Goal: Task Accomplishment & Management: Complete application form

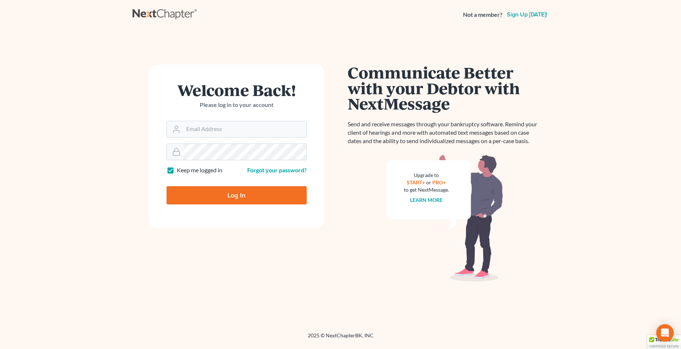
type input "[EMAIL_ADDRESS][DOMAIN_NAME]"
click at [223, 194] on input "Log In" at bounding box center [237, 195] width 140 height 18
type input "Thinking..."
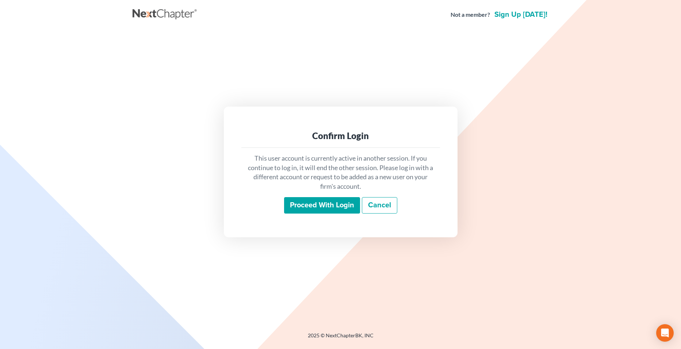
click at [335, 209] on input "Proceed with login" at bounding box center [322, 205] width 76 height 17
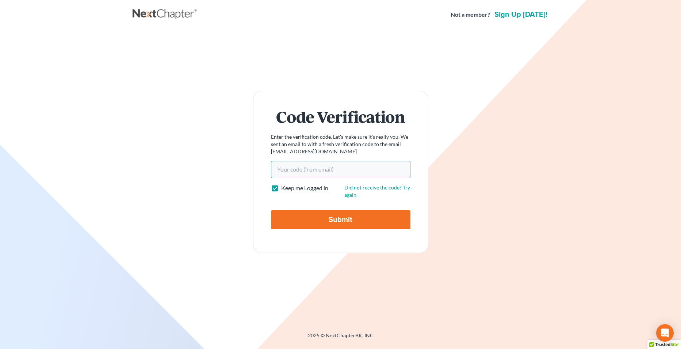
paste input "9e70fa"
type input "9e70fa"
click at [345, 214] on input "Submit" at bounding box center [341, 219] width 140 height 19
type input "Thinking..."
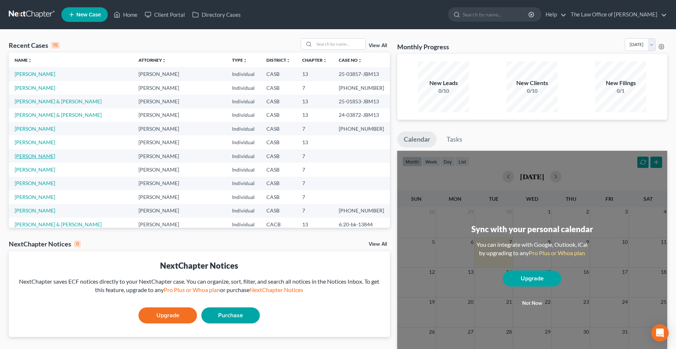
click at [30, 157] on link "Vilchis, Jose" at bounding box center [35, 156] width 41 height 6
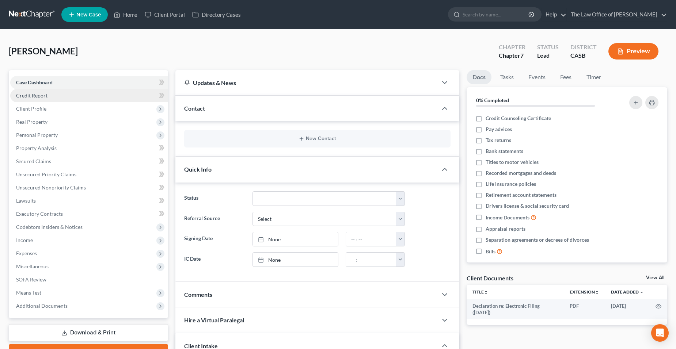
click at [28, 96] on span "Credit Report" at bounding box center [31, 95] width 31 height 6
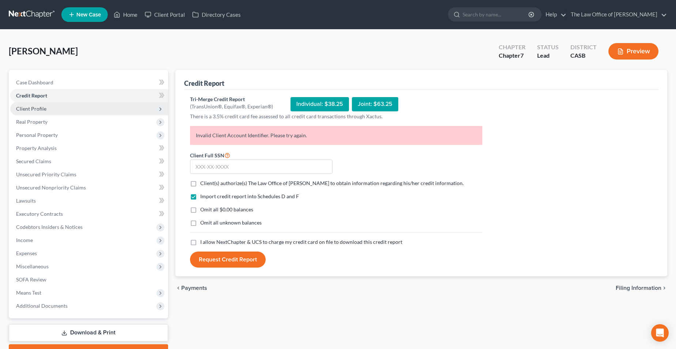
click at [34, 109] on span "Client Profile" at bounding box center [31, 109] width 30 height 6
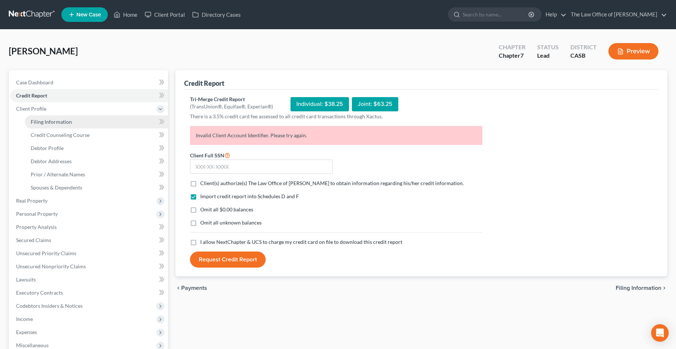
click at [38, 125] on link "Filing Information" at bounding box center [96, 121] width 143 height 13
select select "1"
select select "0"
select select "4"
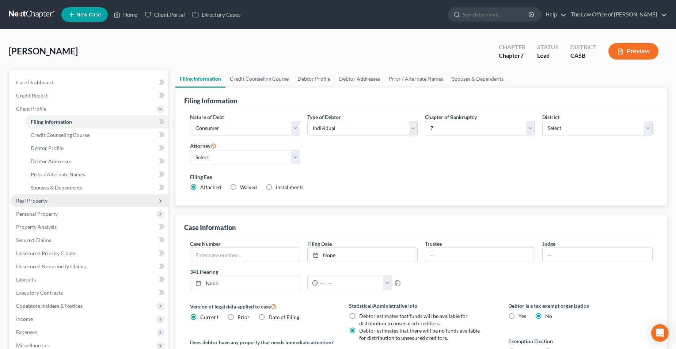
click at [43, 201] on span "Real Property" at bounding box center [31, 201] width 31 height 6
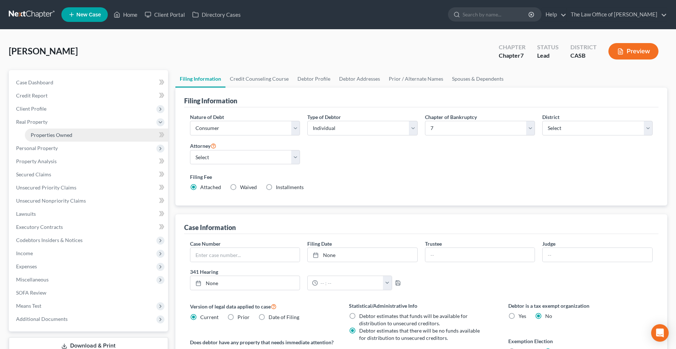
click at [40, 133] on span "Properties Owned" at bounding box center [52, 135] width 42 height 6
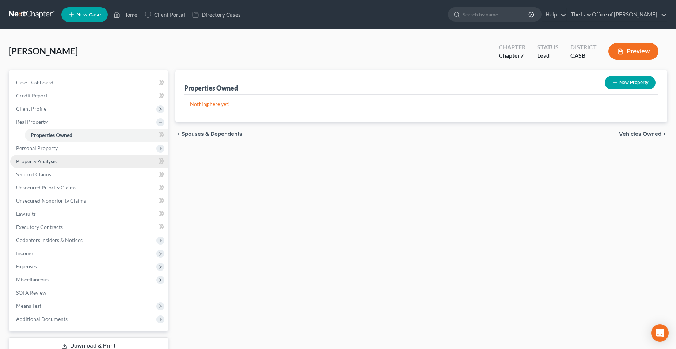
click at [41, 156] on link "Property Analysis" at bounding box center [89, 161] width 158 height 13
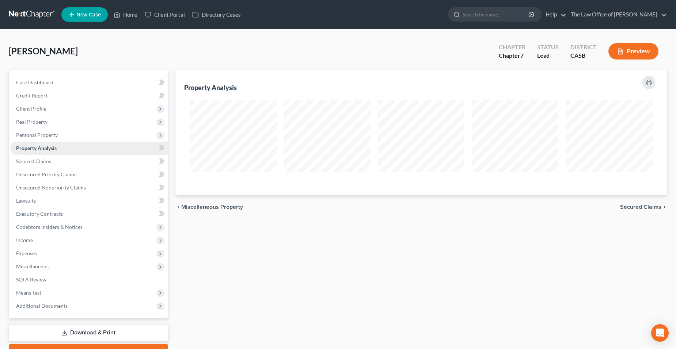
scroll to position [125, 492]
click at [41, 152] on link "Property Analysis" at bounding box center [89, 148] width 158 height 13
click at [49, 202] on link "Lawsuits" at bounding box center [89, 200] width 158 height 13
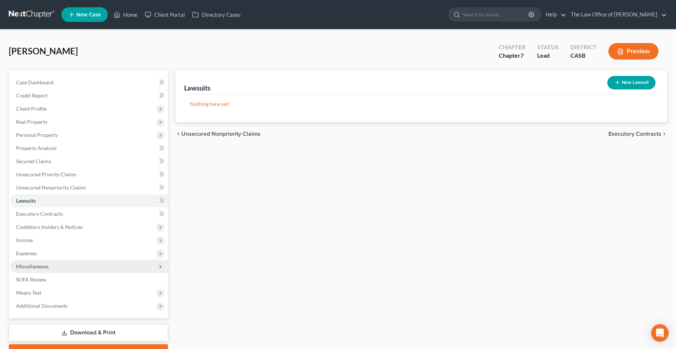
click at [51, 271] on span "Miscellaneous" at bounding box center [89, 266] width 158 height 13
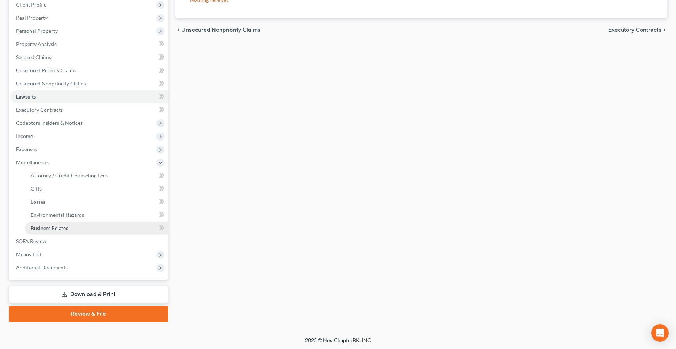
scroll to position [105, 0]
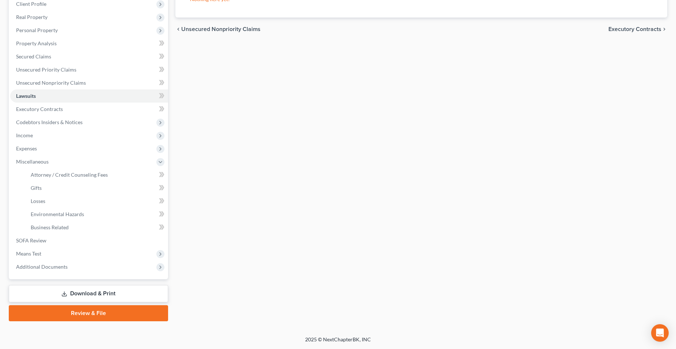
click at [115, 293] on link "Download & Print" at bounding box center [88, 293] width 159 height 17
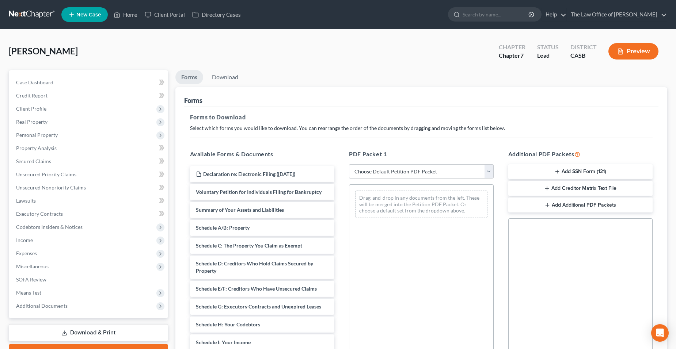
click at [377, 172] on select "Choose Default Petition PDF Packet Complete Bankruptcy Petition (all forms and …" at bounding box center [421, 171] width 145 height 15
select select "1"
click at [351, 164] on select "Choose Default Petition PDF Packet Complete Bankruptcy Petition (all forms and …" at bounding box center [421, 171] width 145 height 15
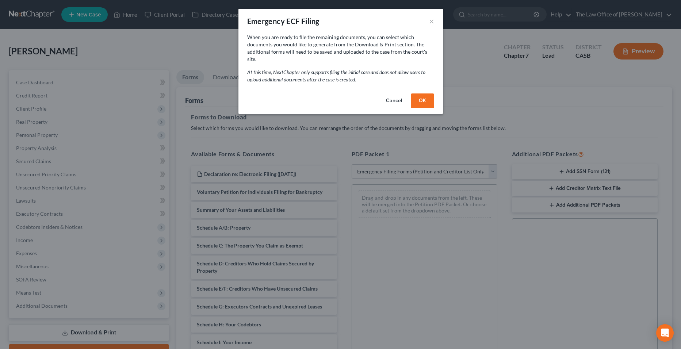
click at [428, 94] on button "OK" at bounding box center [422, 101] width 23 height 15
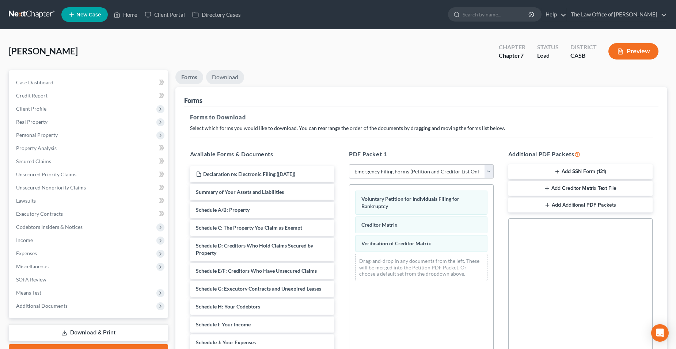
click at [217, 79] on link "Download" at bounding box center [225, 77] width 38 height 14
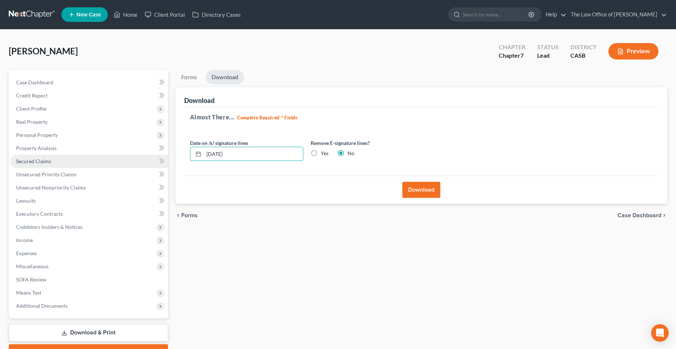
drag, startPoint x: 253, startPoint y: 152, endPoint x: 67, endPoint y: 164, distance: 186.3
click at [80, 161] on div "Petition Navigation Case Dashboard Payments Invoices Payments Payments Credit R…" at bounding box center [338, 215] width 666 height 290
click at [421, 191] on button "Download" at bounding box center [421, 190] width 38 height 16
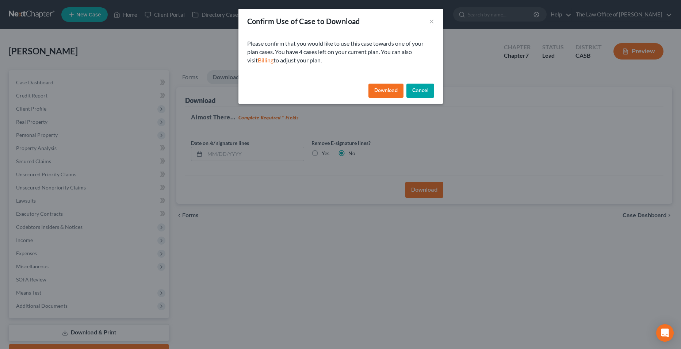
click at [396, 94] on button "Download" at bounding box center [386, 91] width 35 height 15
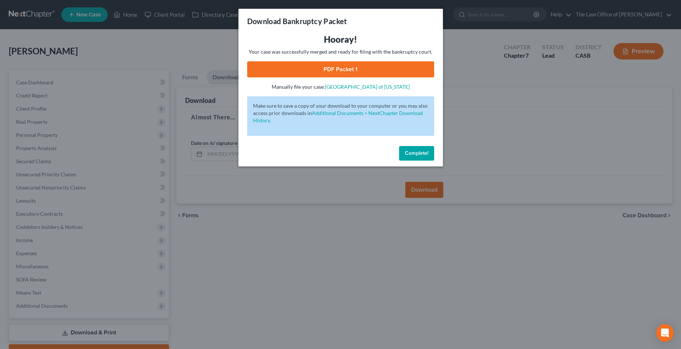
click at [392, 70] on link "PDF Packet 1" at bounding box center [340, 69] width 187 height 16
